Goal: Use online tool/utility: Utilize a website feature to perform a specific function

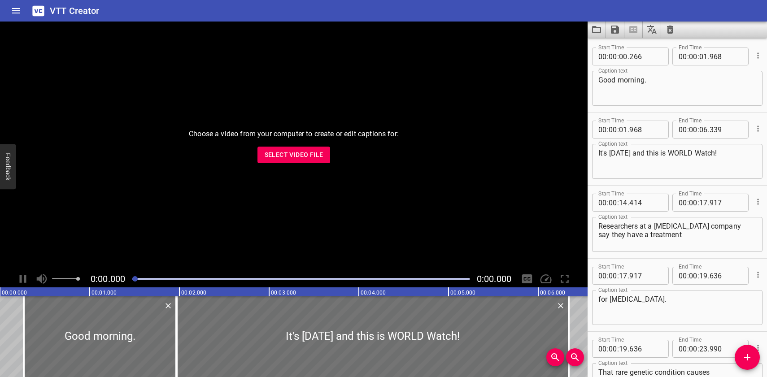
scroll to position [12209, 0]
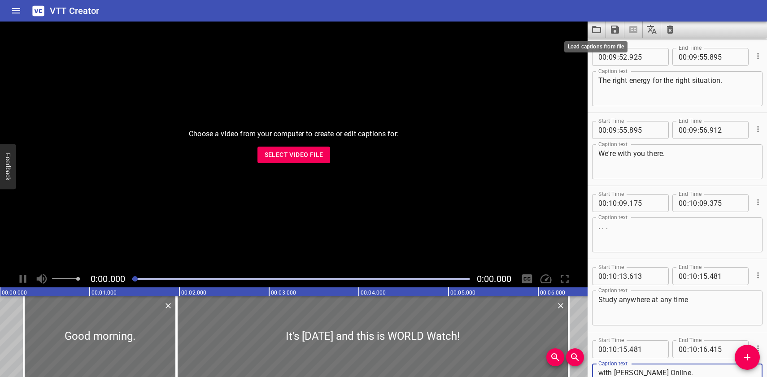
click at [595, 30] on icon "Load captions from file" at bounding box center [596, 29] width 11 height 11
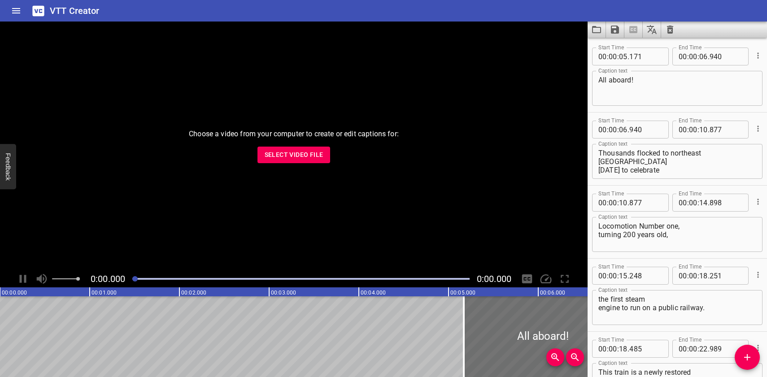
scroll to position [2266, 0]
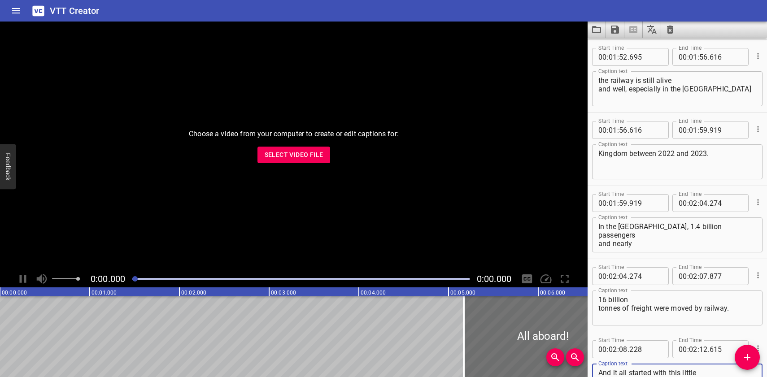
type textarea "And it all started with this little engine that could and did."
click at [615, 30] on icon "Save captions to file" at bounding box center [615, 30] width 8 height 8
click at [620, 48] on li "Save to VTT file" at bounding box center [639, 49] width 66 height 16
click at [598, 31] on icon "Load captions from file" at bounding box center [596, 29] width 11 height 11
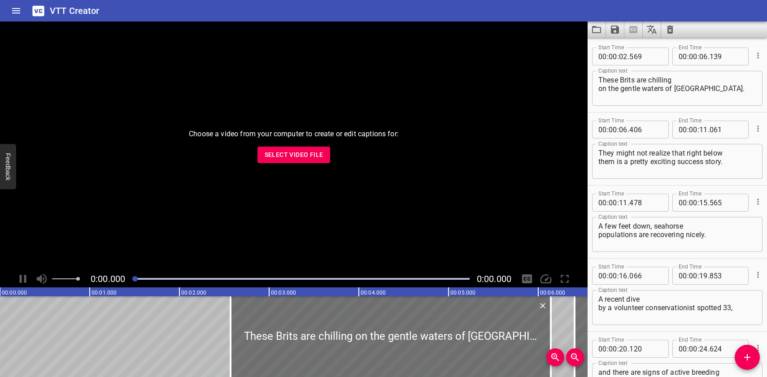
scroll to position [3363, 0]
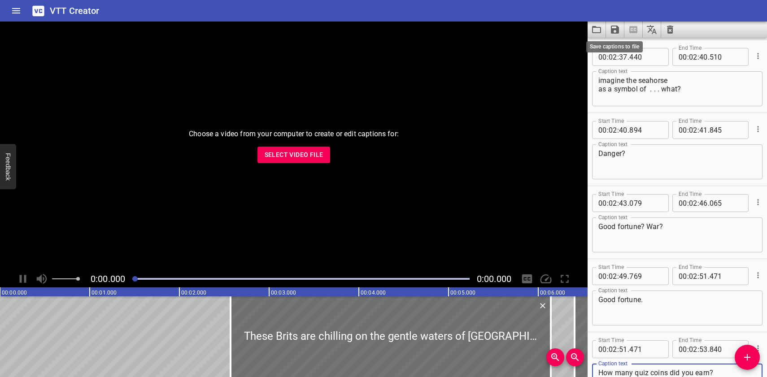
type textarea "How many quiz coins did you earn?"
click at [614, 31] on icon "Save captions to file" at bounding box center [615, 29] width 11 height 11
click at [637, 47] on li "Save to VTT file" at bounding box center [639, 49] width 66 height 16
click at [597, 30] on icon "Load captions from file" at bounding box center [596, 29] width 11 height 11
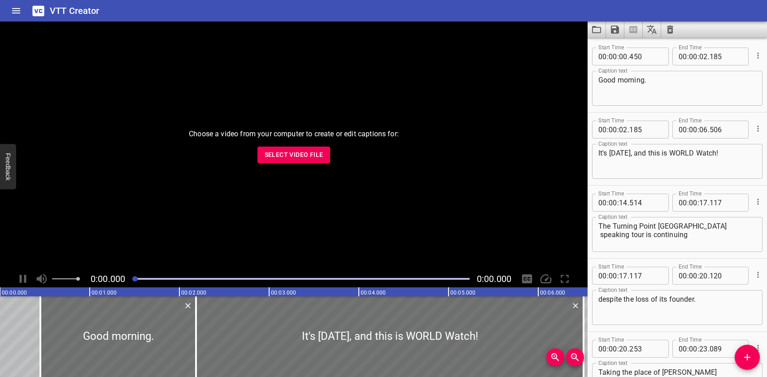
scroll to position [11843, 0]
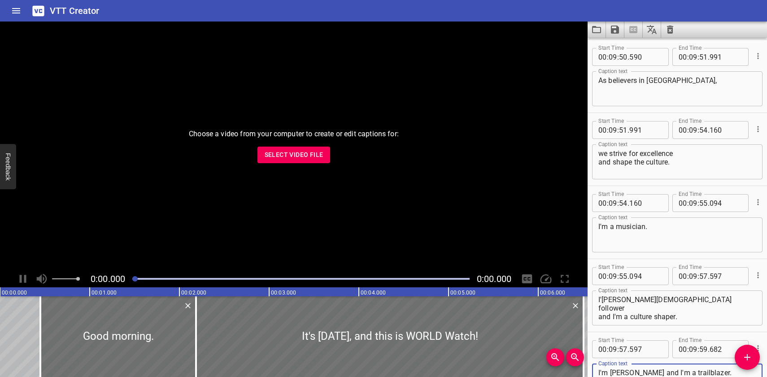
type textarea "I'm [PERSON_NAME] and I'm a trailblazer."
click at [616, 30] on icon "Save captions to file" at bounding box center [615, 29] width 11 height 11
click at [621, 48] on li "Save to VTT file" at bounding box center [639, 49] width 66 height 16
click at [597, 28] on icon "Load captions from file" at bounding box center [596, 29] width 11 height 11
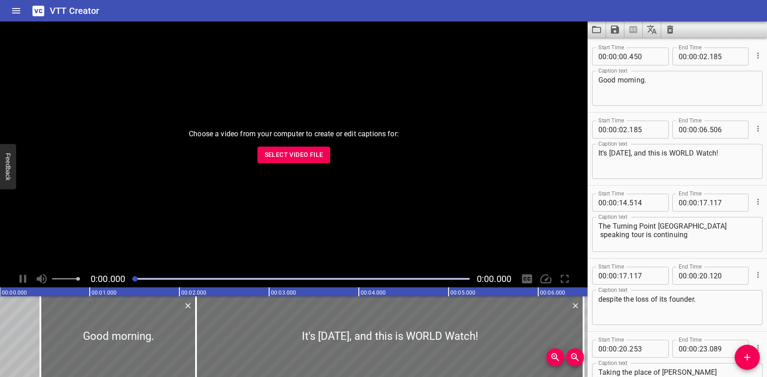
scroll to position [11770, 0]
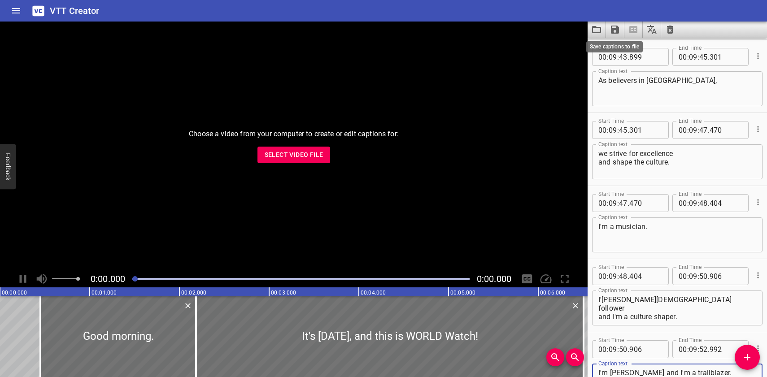
type textarea "I'm [PERSON_NAME] and I'm a trailblazer."
click at [614, 29] on icon "Save captions to file" at bounding box center [615, 30] width 8 height 8
click at [618, 48] on li "Save to VTT file" at bounding box center [639, 49] width 66 height 16
